Goal: Transaction & Acquisition: Purchase product/service

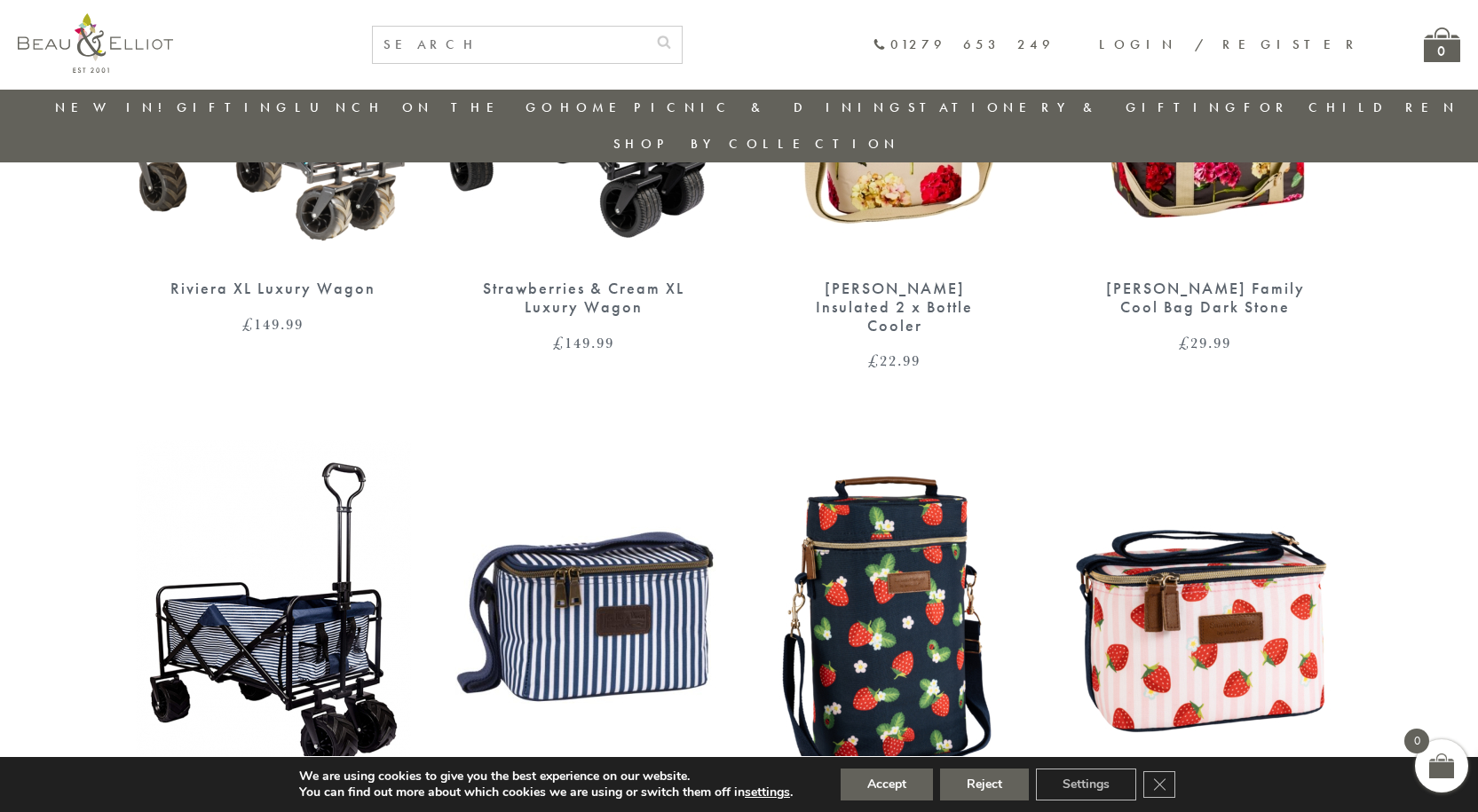
scroll to position [939, 0]
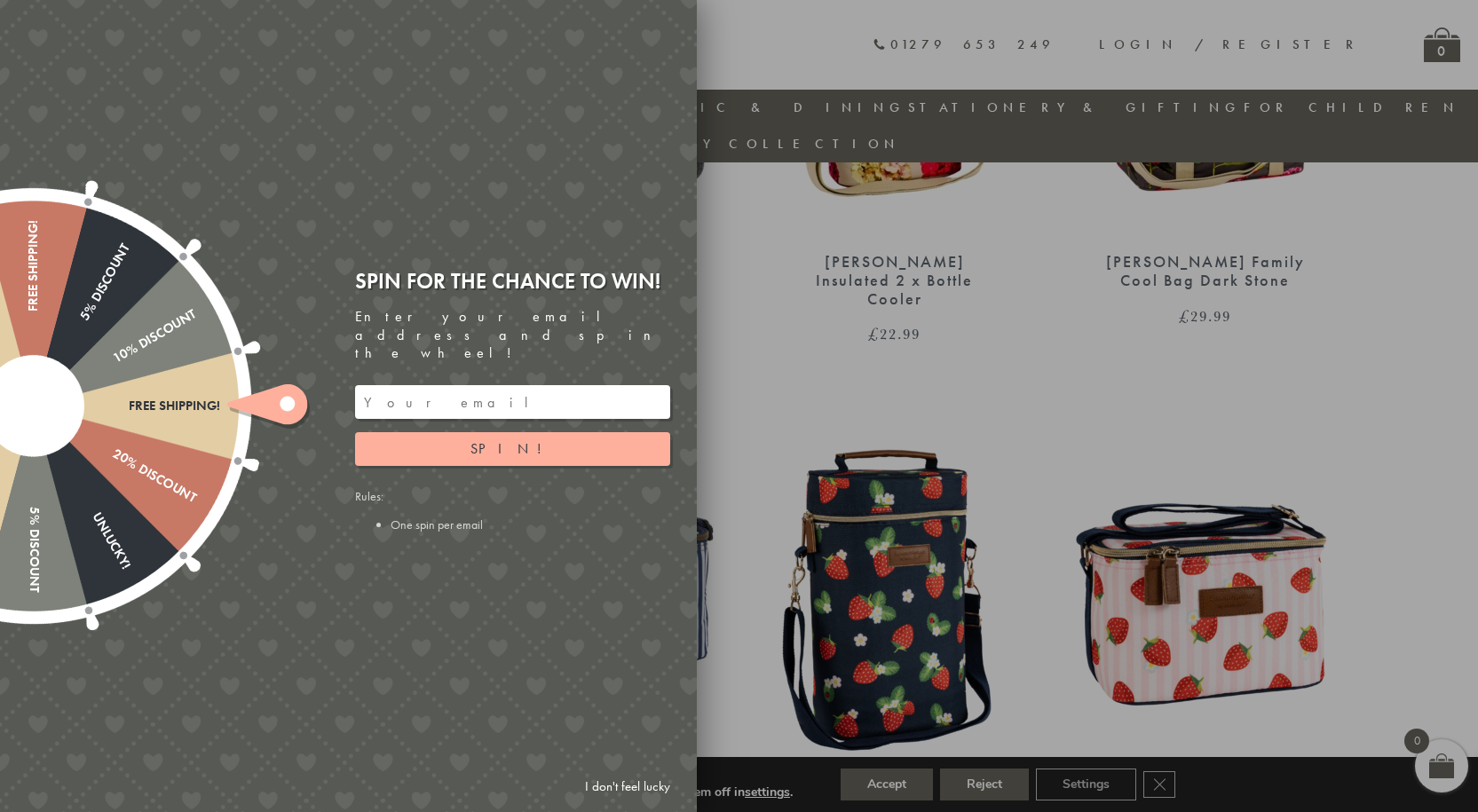
click at [645, 779] on link "I don't feel lucky" at bounding box center [628, 787] width 103 height 33
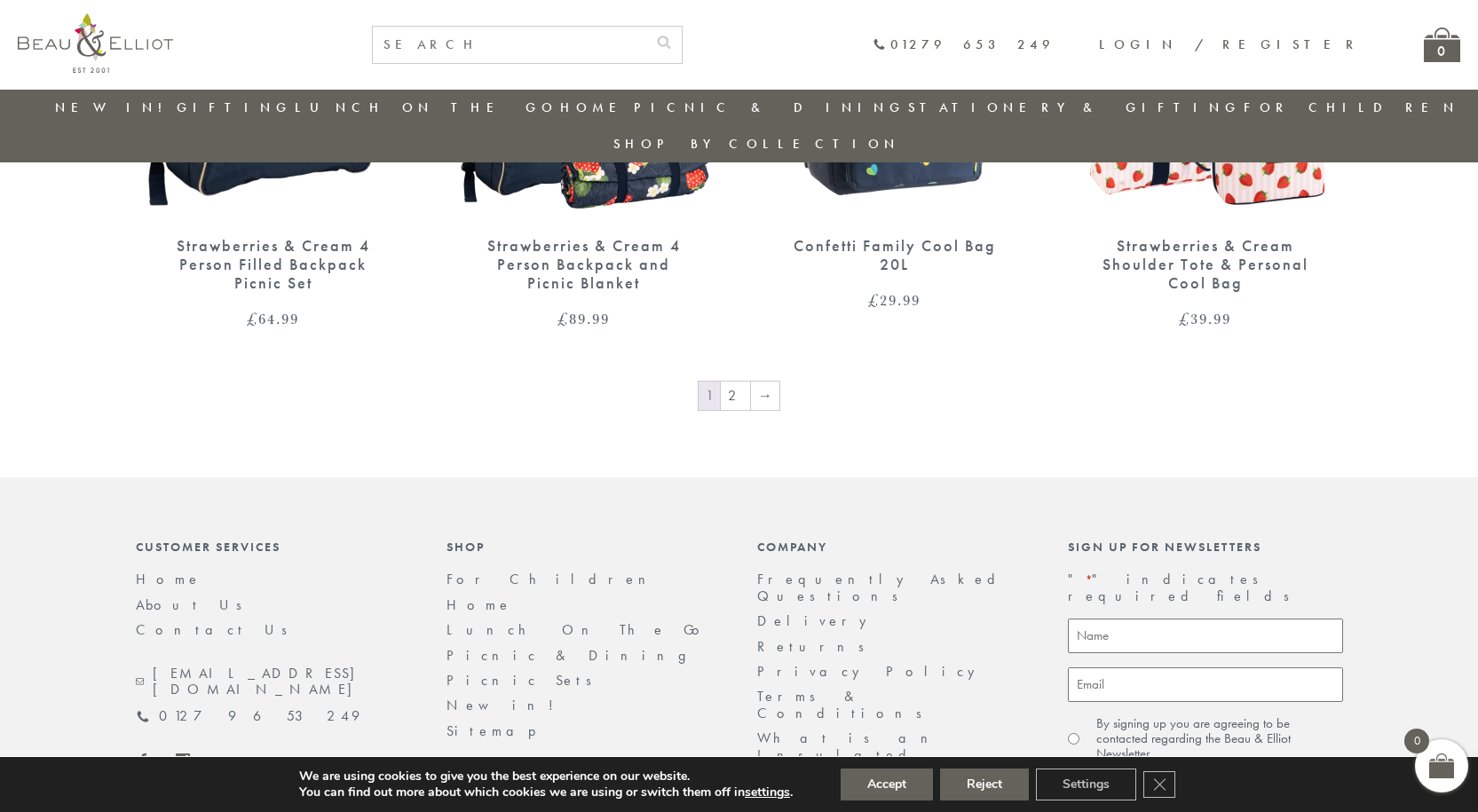
scroll to position [3114, 0]
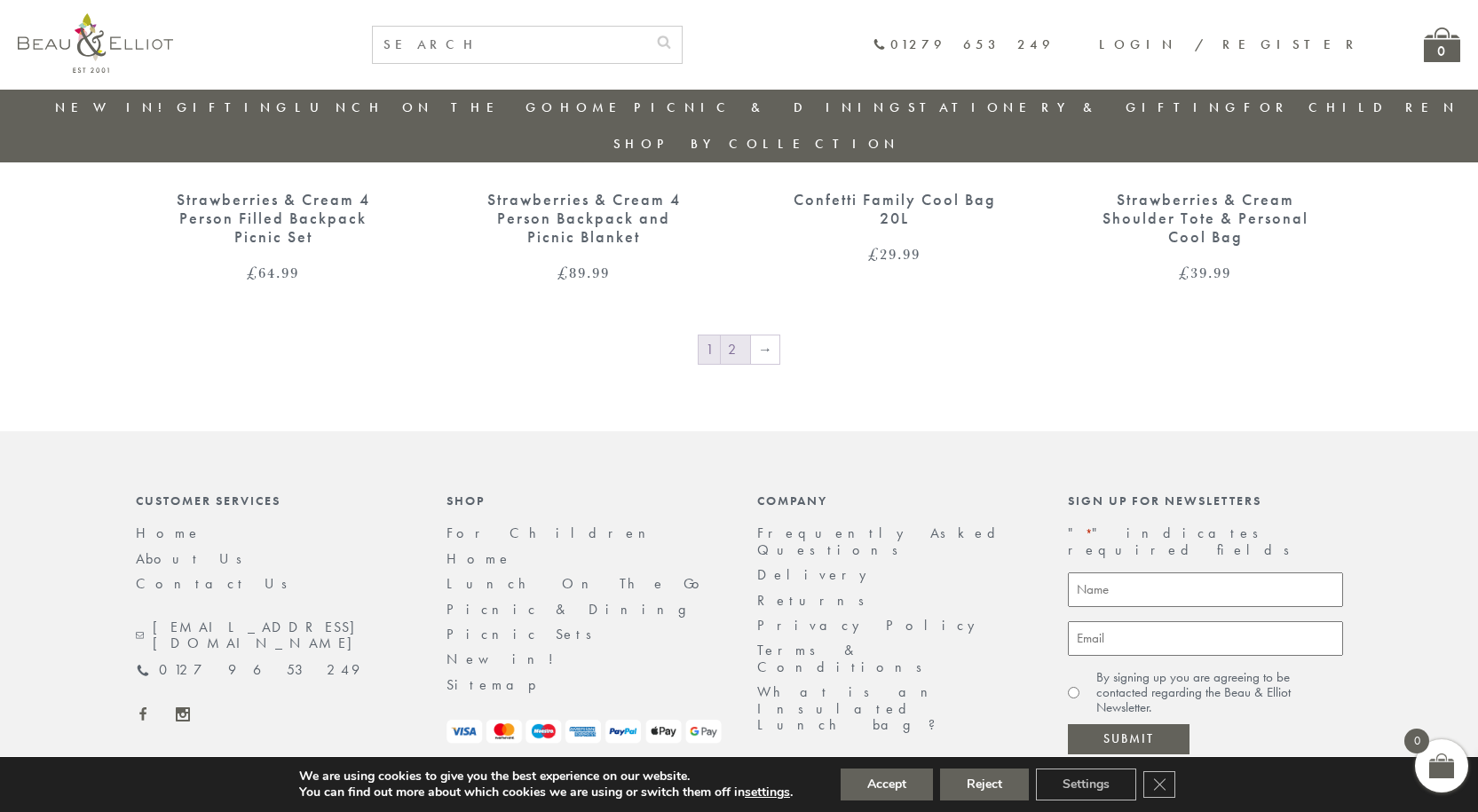
click at [732, 336] on link "2" at bounding box center [735, 349] width 29 height 28
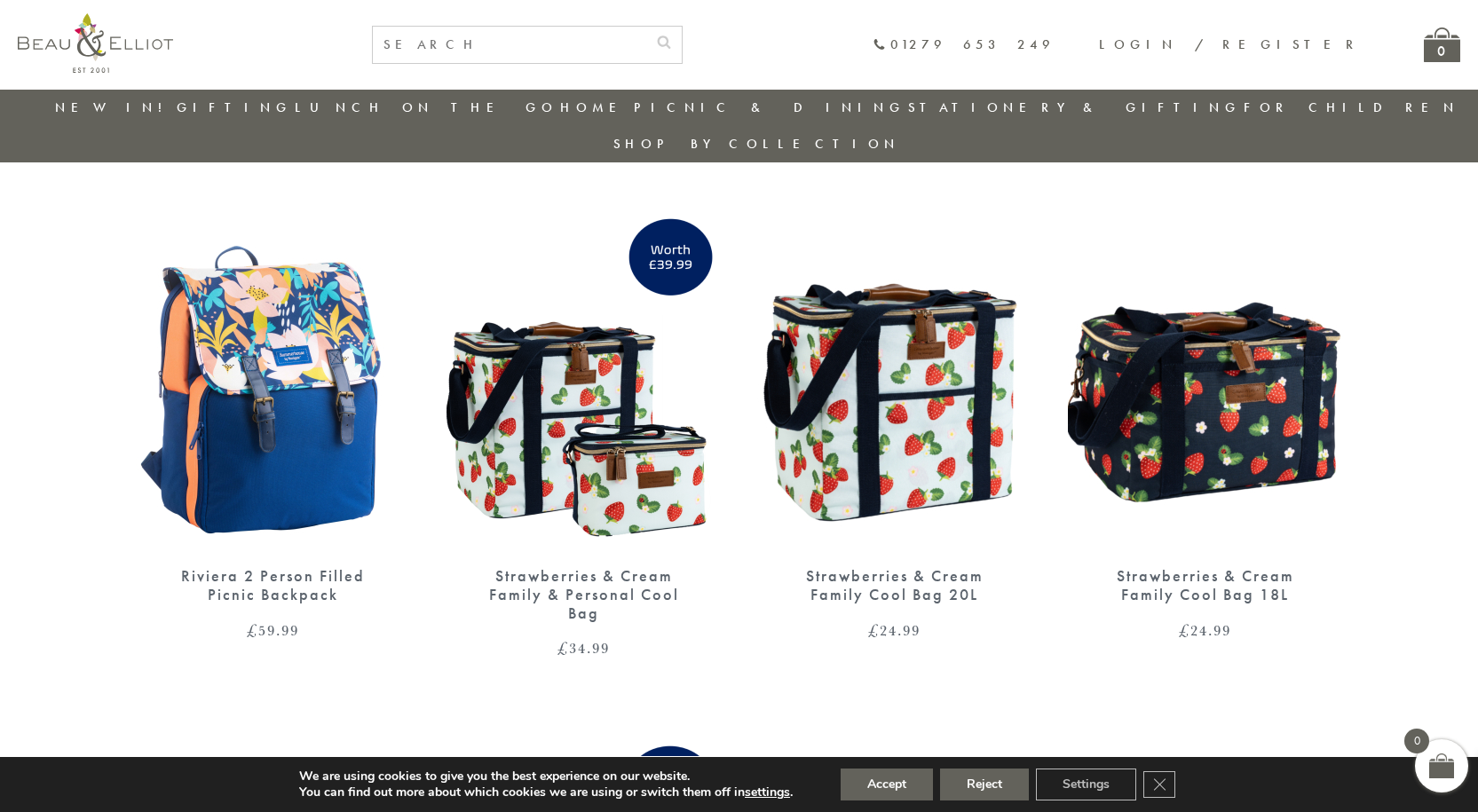
scroll to position [586, 0]
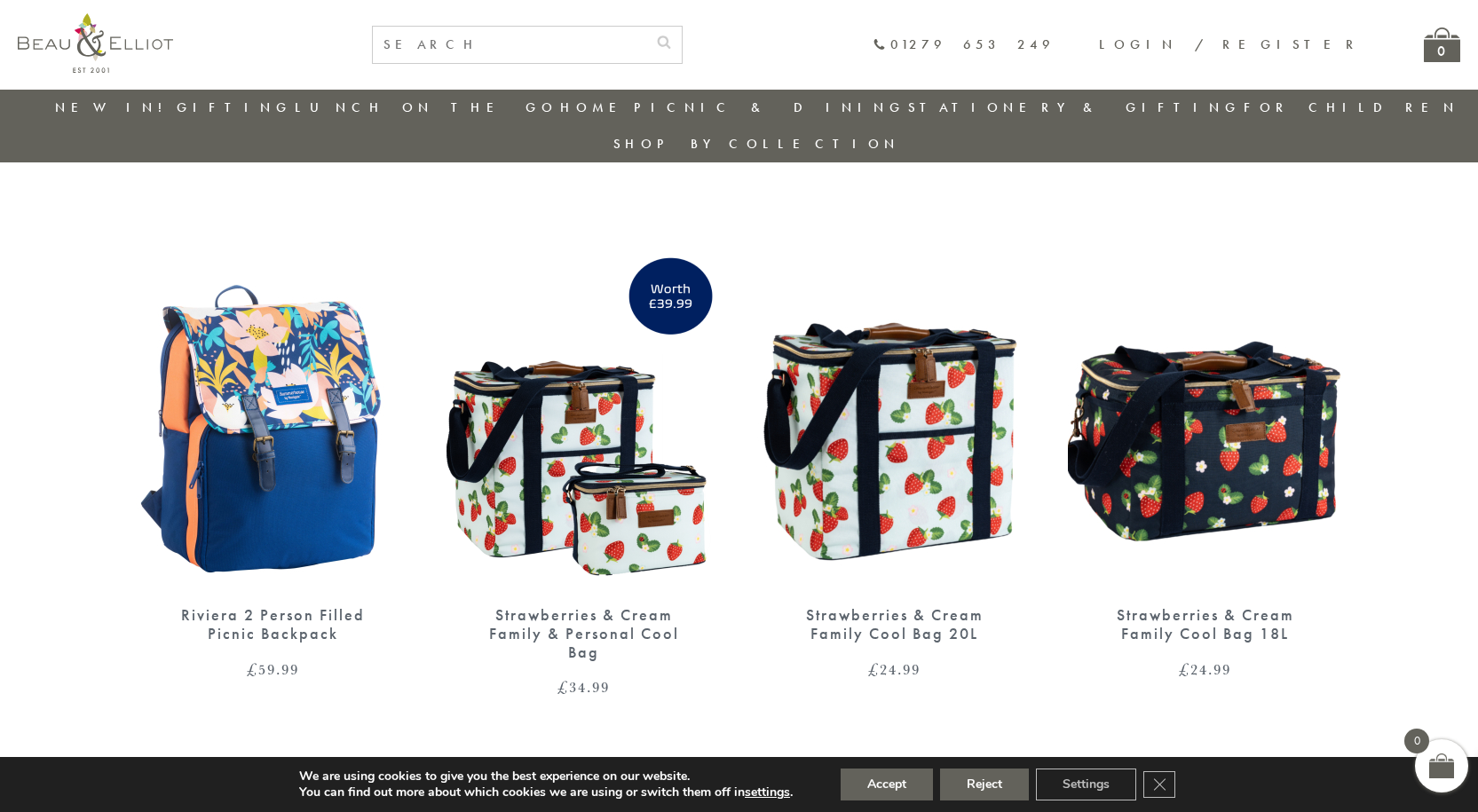
click at [1271, 416] on img at bounding box center [1205, 411] width 275 height 355
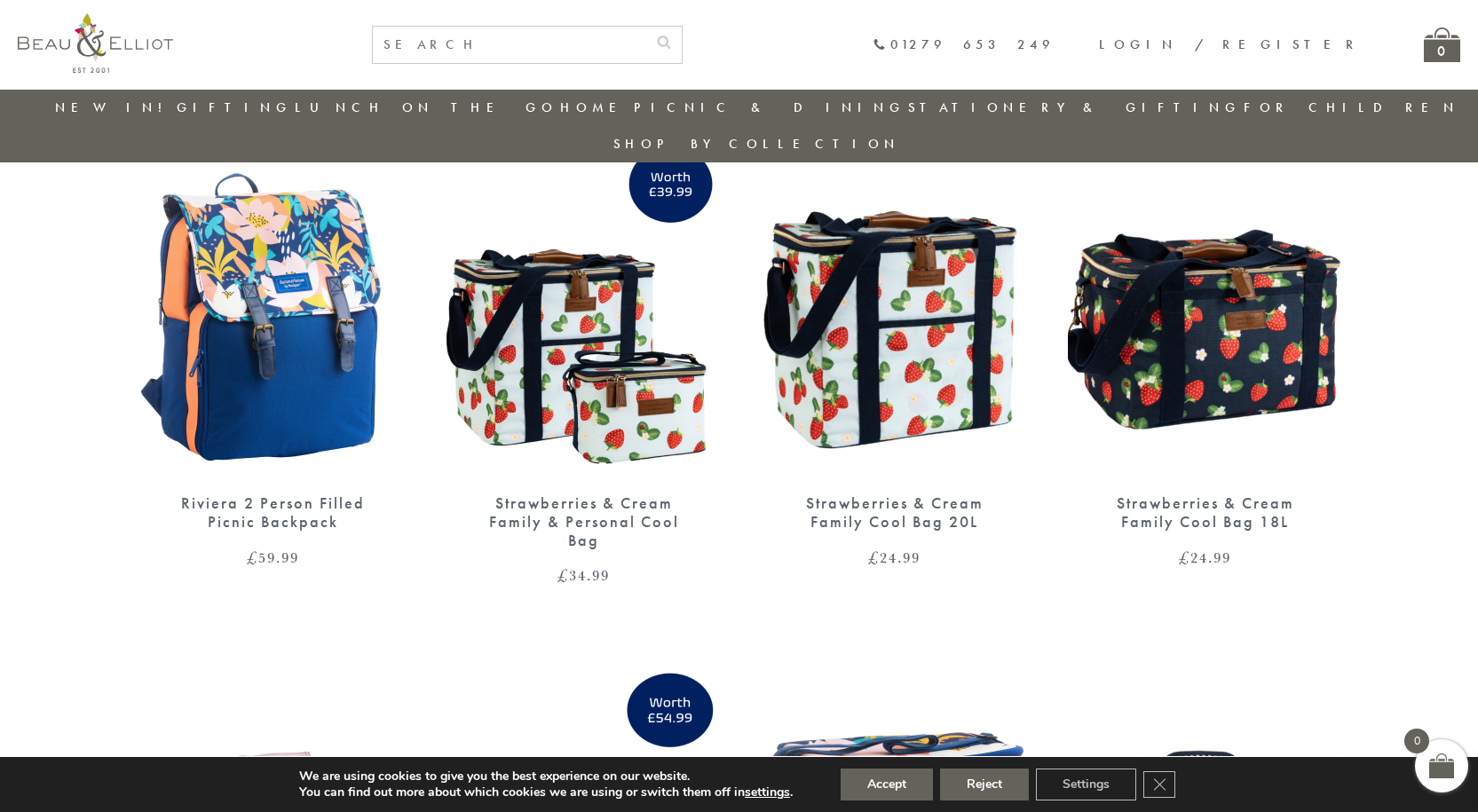
scroll to position [674, 0]
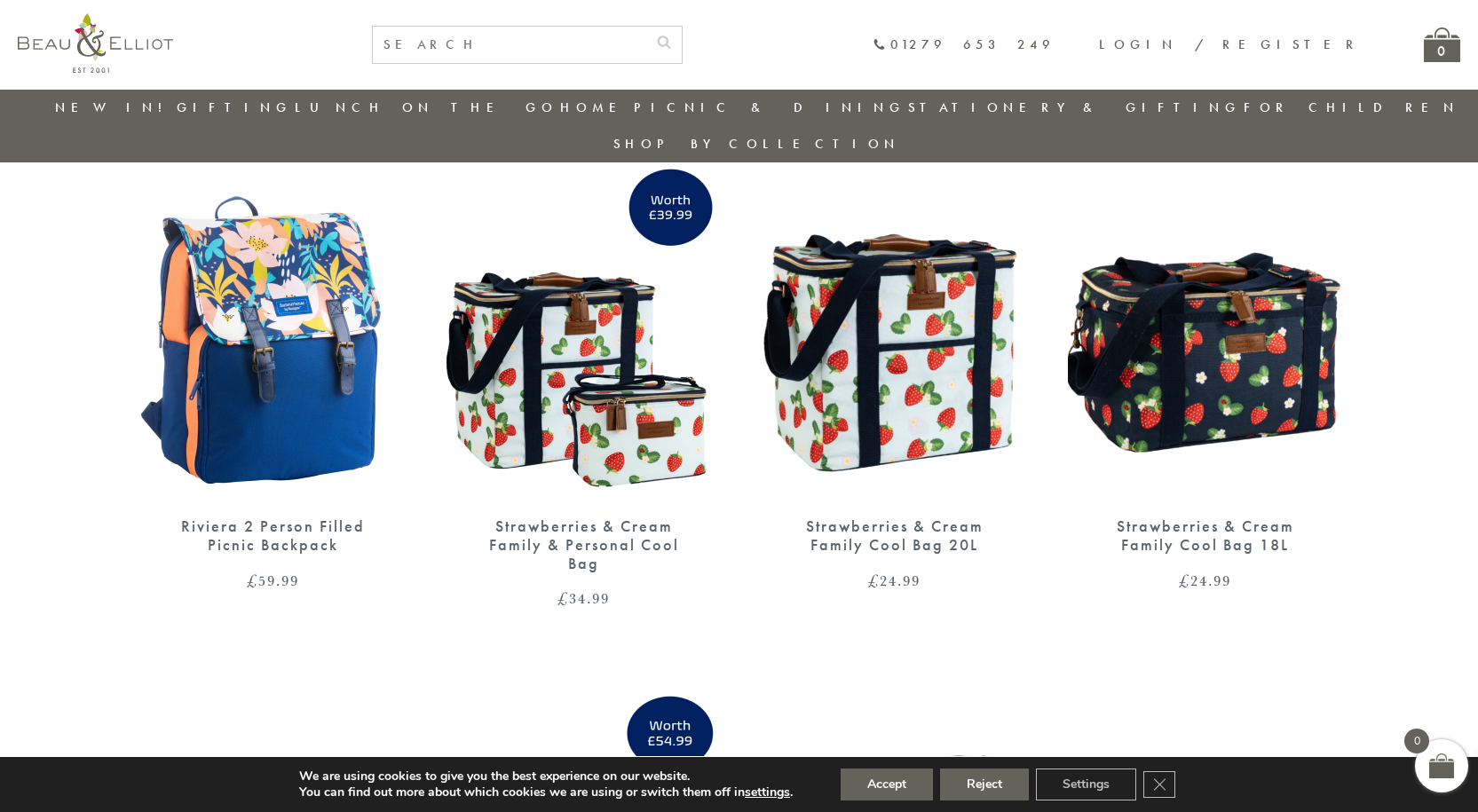
click at [1238, 340] on img at bounding box center [1205, 322] width 275 height 355
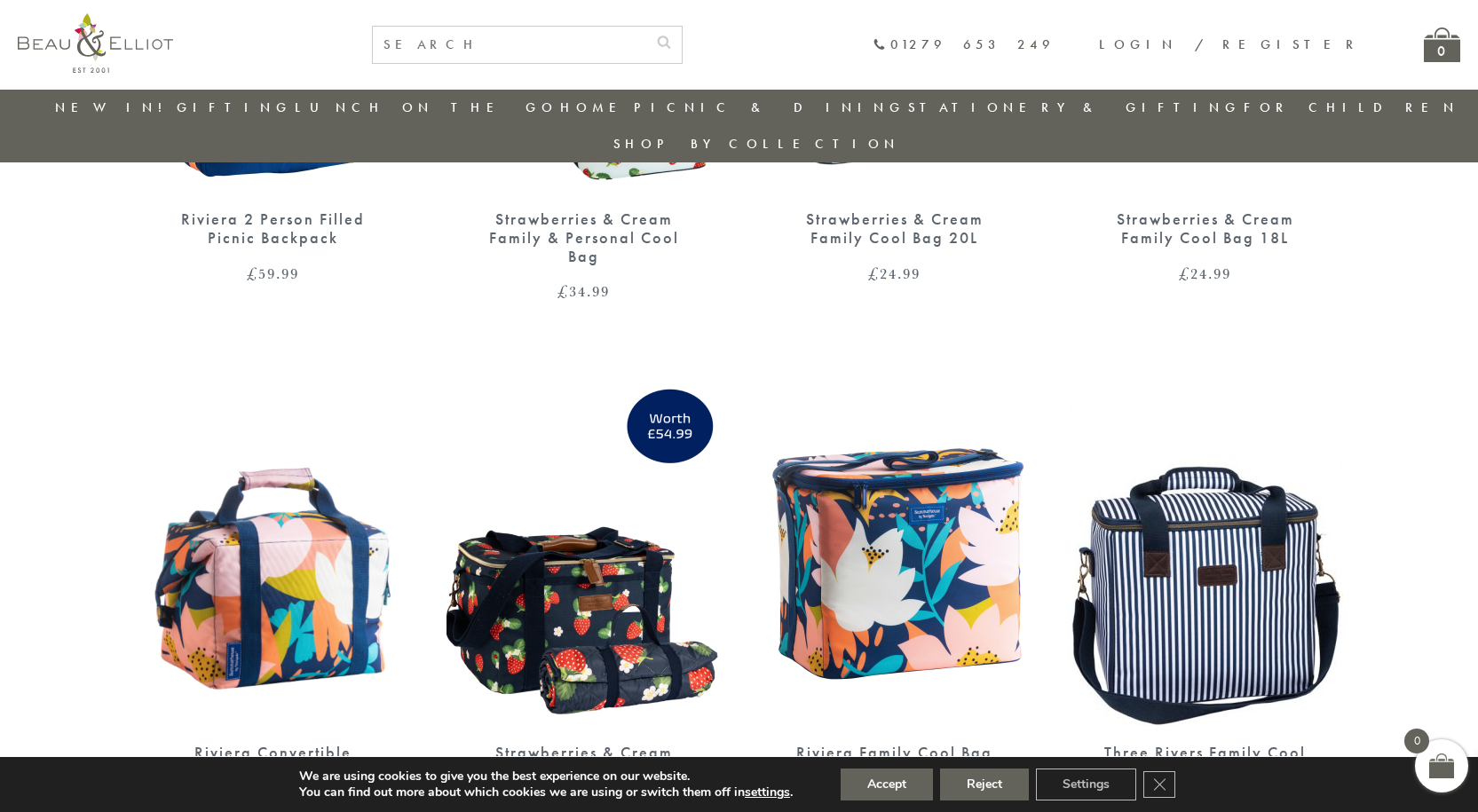
scroll to position [1029, 0]
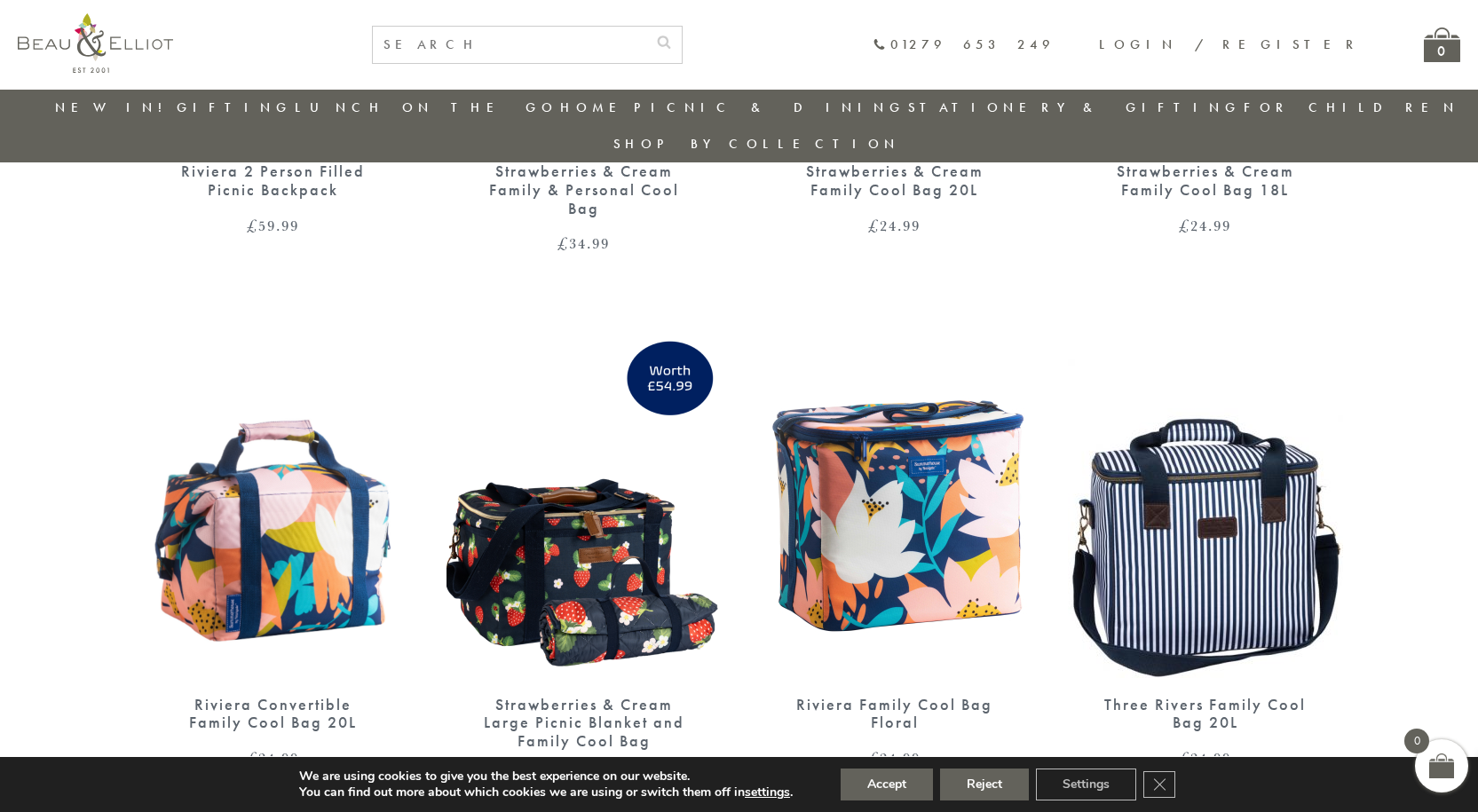
click at [1187, 481] on img at bounding box center [1205, 501] width 275 height 355
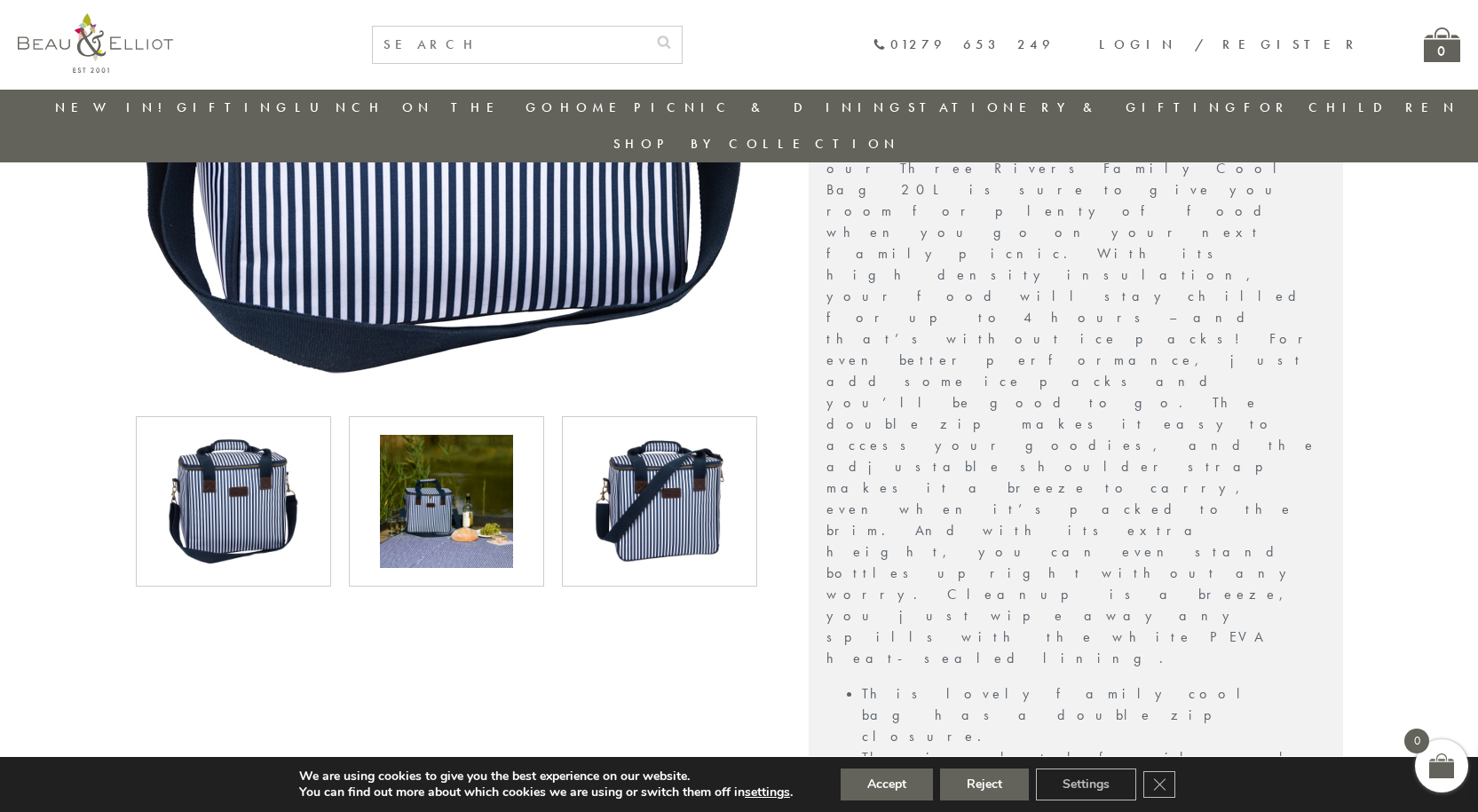
scroll to position [494, 0]
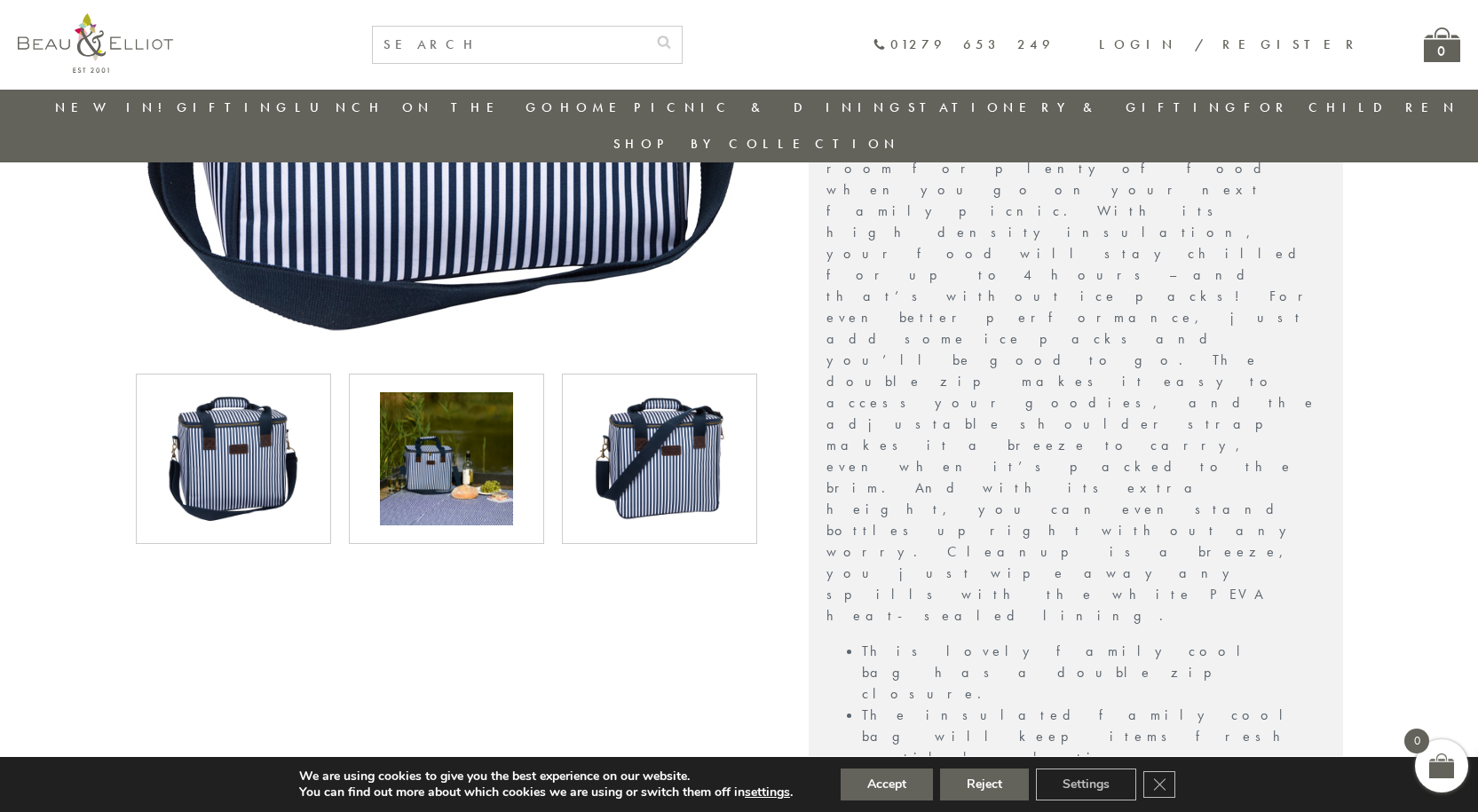
click at [430, 444] on img at bounding box center [446, 458] width 133 height 133
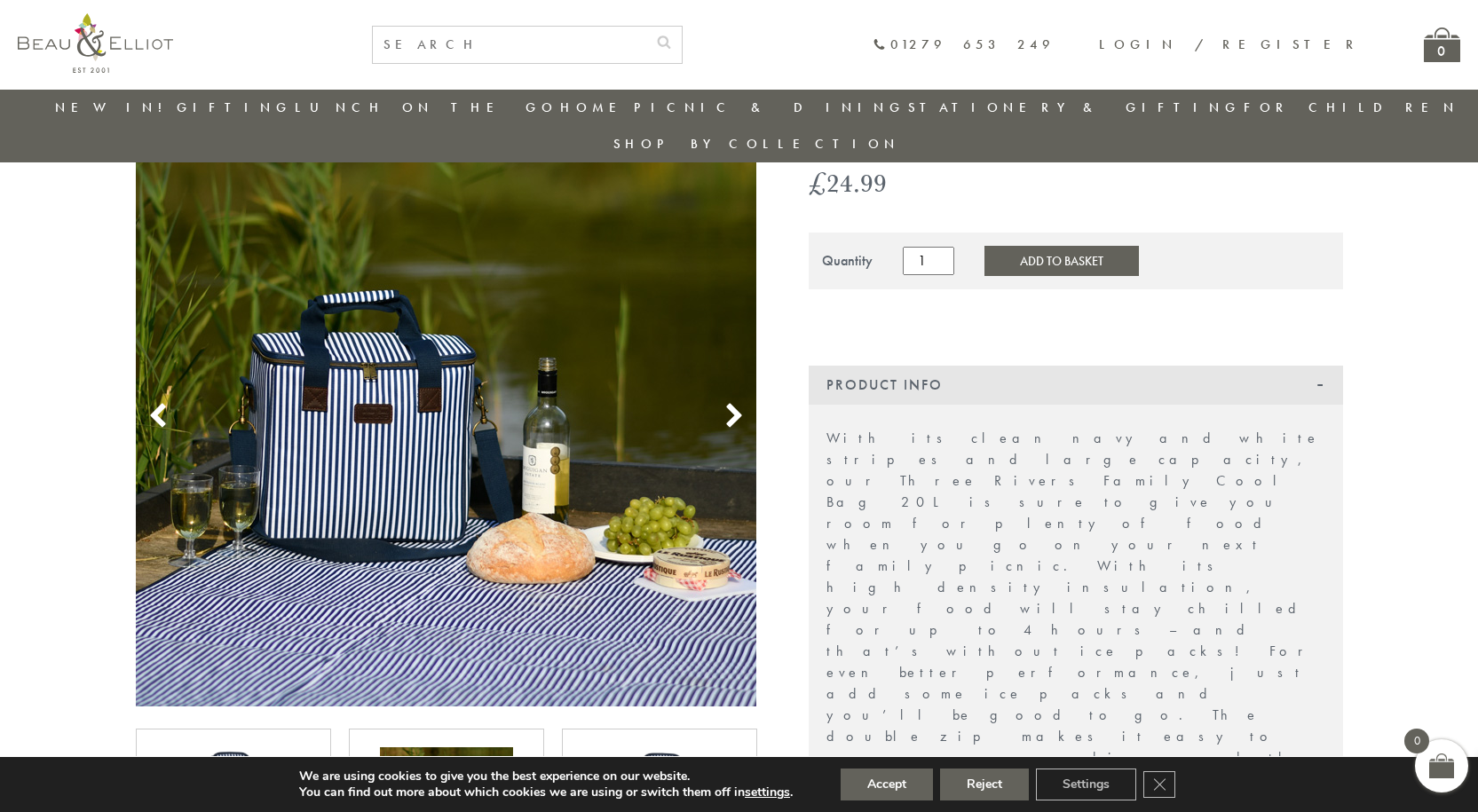
scroll to position [0, 0]
